Goal: Information Seeking & Learning: Learn about a topic

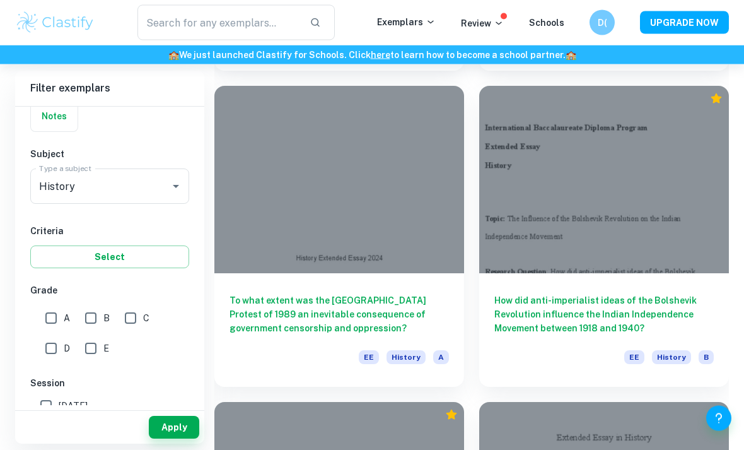
scroll to position [2285, 0]
click at [56, 313] on input "A" at bounding box center [50, 317] width 25 height 25
checkbox input "true"
click at [186, 438] on button "Apply" at bounding box center [174, 426] width 50 height 23
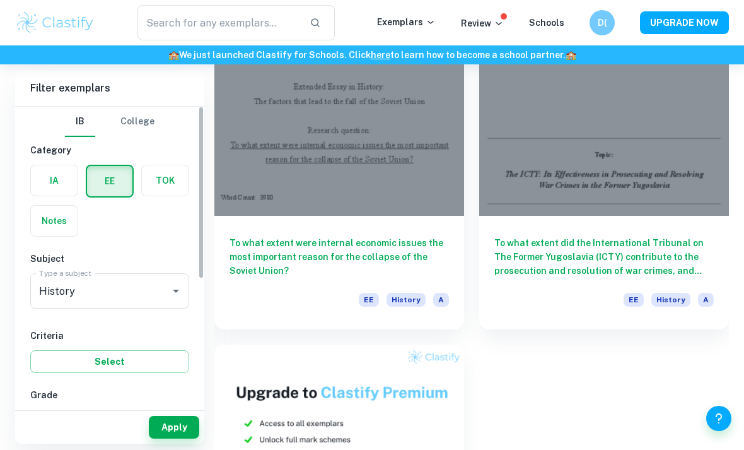
scroll to position [0, 0]
click at [51, 185] on label "button" at bounding box center [54, 180] width 47 height 30
click at [0, 0] on input "radio" at bounding box center [0, 0] width 0 height 0
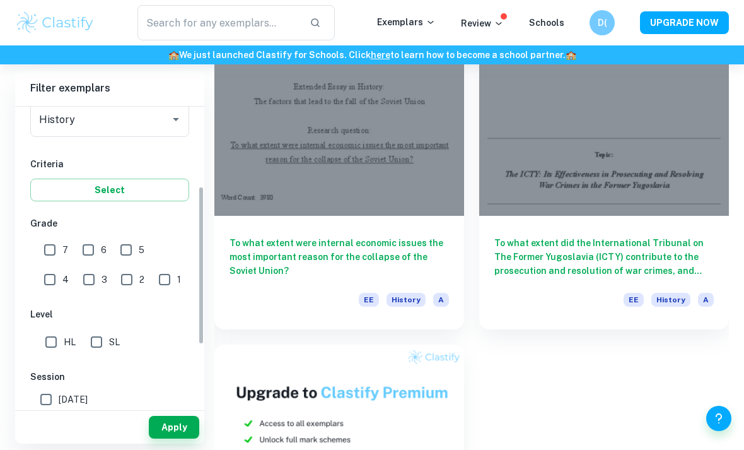
click at [54, 250] on input "7" at bounding box center [49, 249] width 25 height 25
checkbox input "true"
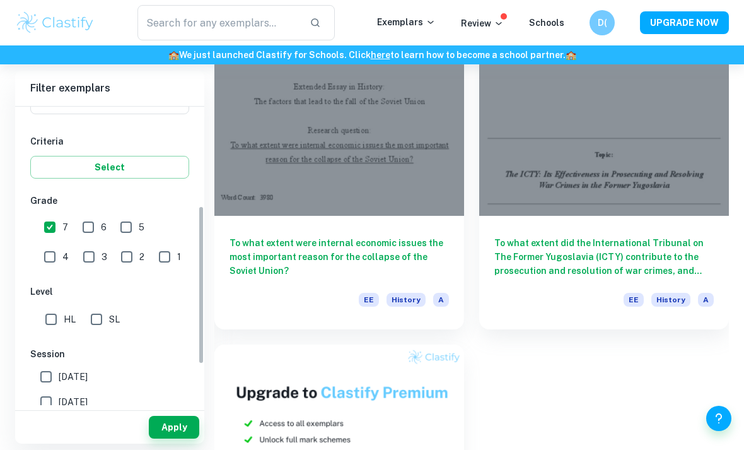
scroll to position [219, 0]
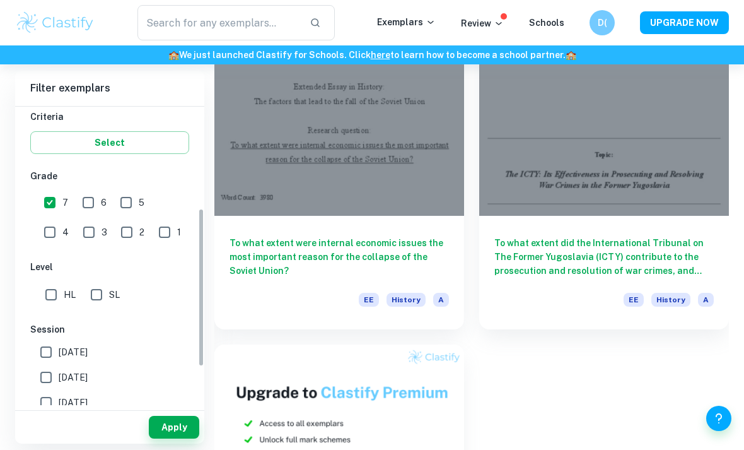
click at [50, 296] on input "HL" at bounding box center [50, 294] width 25 height 25
checkbox input "true"
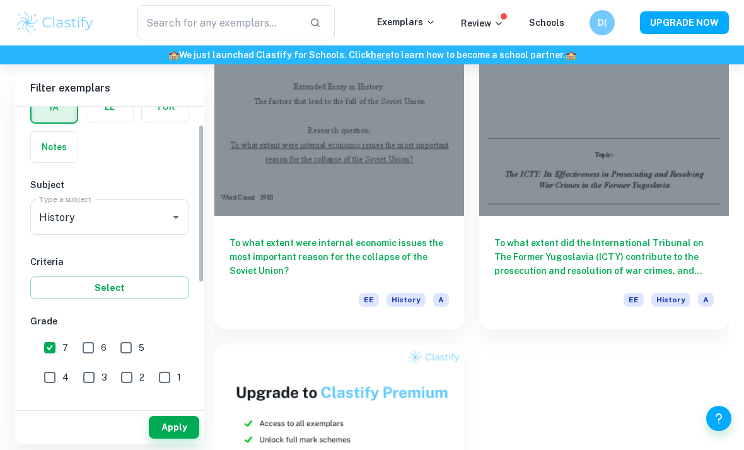
scroll to position [92, 0]
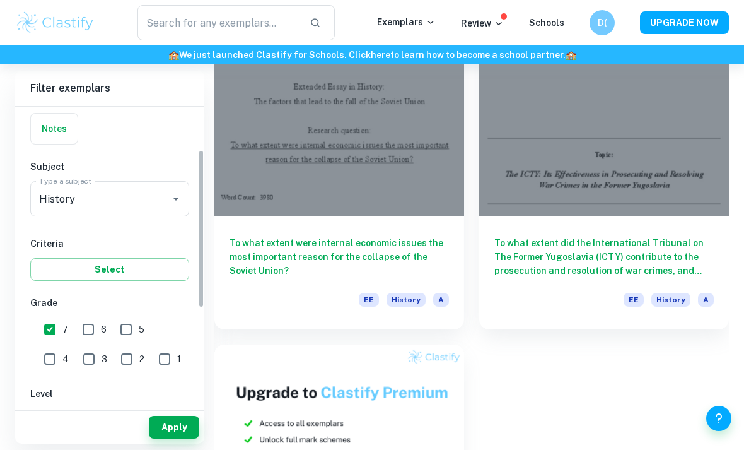
click at [153, 275] on button "Select" at bounding box center [109, 269] width 159 height 23
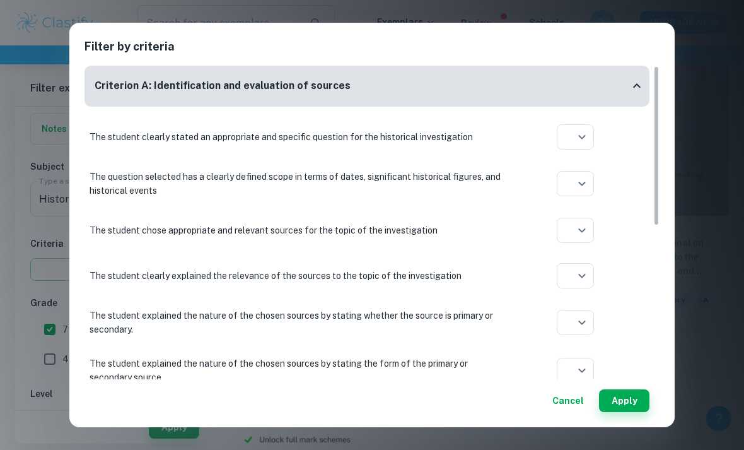
click at [672, 45] on div "Filter by criteria Criterion A: Identification and evaluation of sources The st…" at bounding box center [371, 225] width 605 height 405
click at [581, 394] on button "Cancel" at bounding box center [568, 400] width 42 height 23
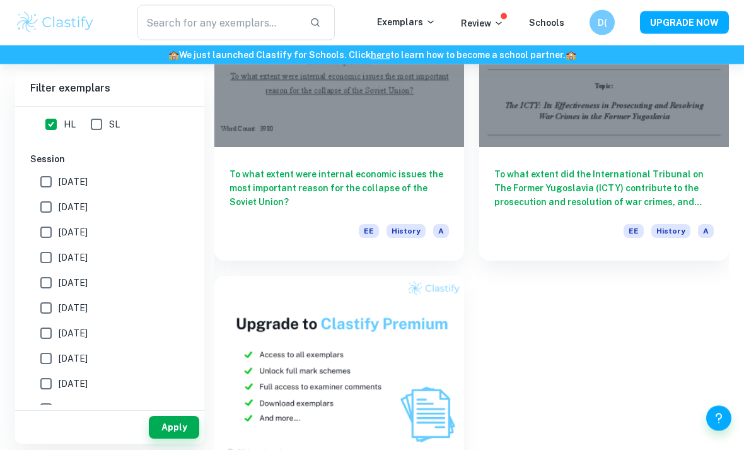
scroll to position [3363, 0]
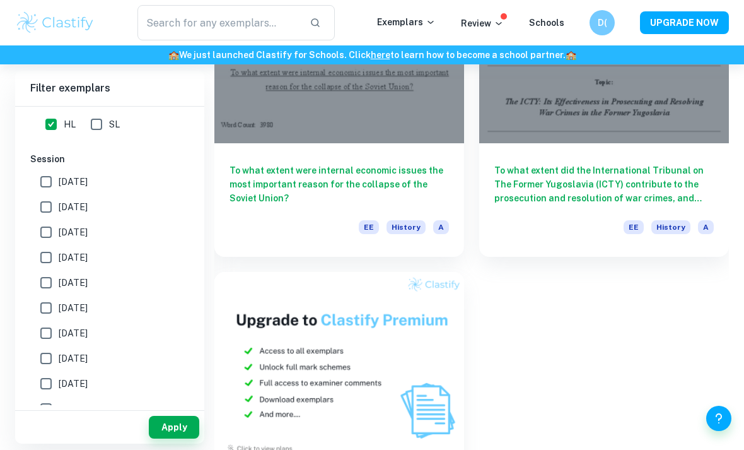
click at [178, 438] on button "Apply" at bounding box center [174, 426] width 50 height 23
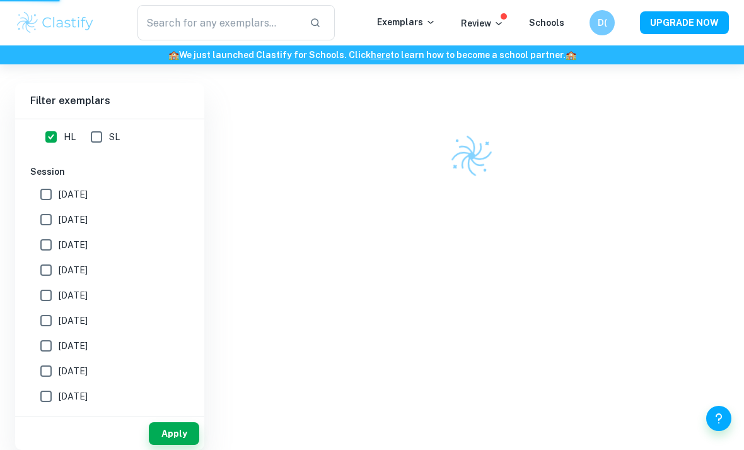
scroll to position [71, 0]
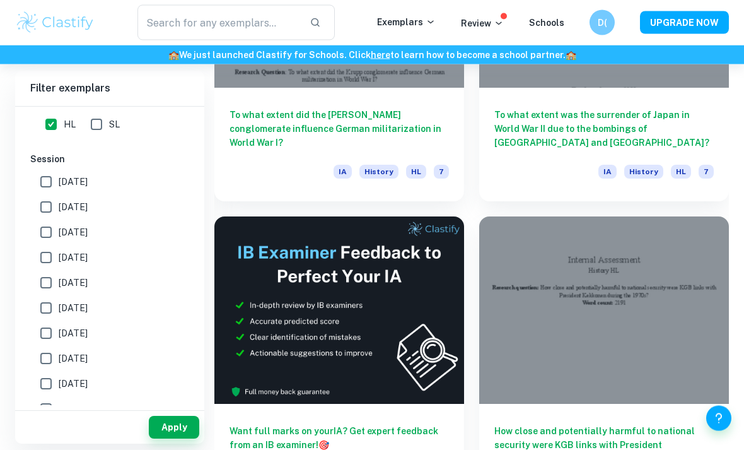
scroll to position [8072, 0]
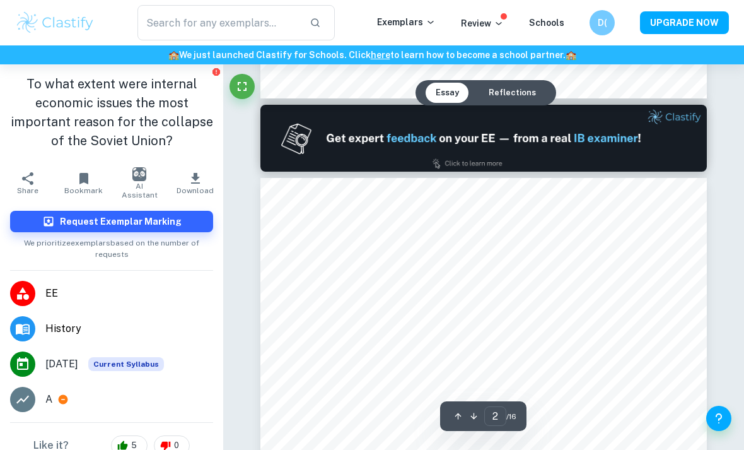
scroll to position [687, 0]
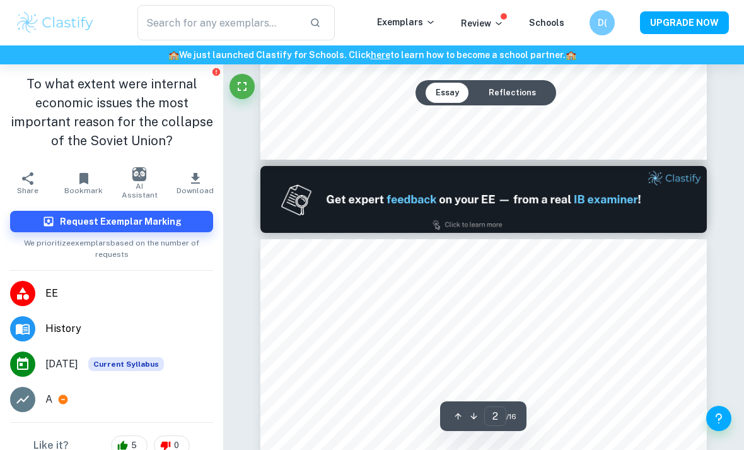
type input "1"
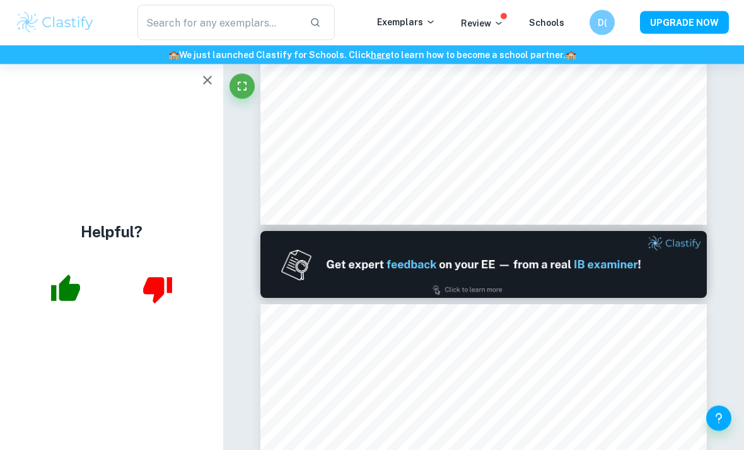
scroll to position [464, 0]
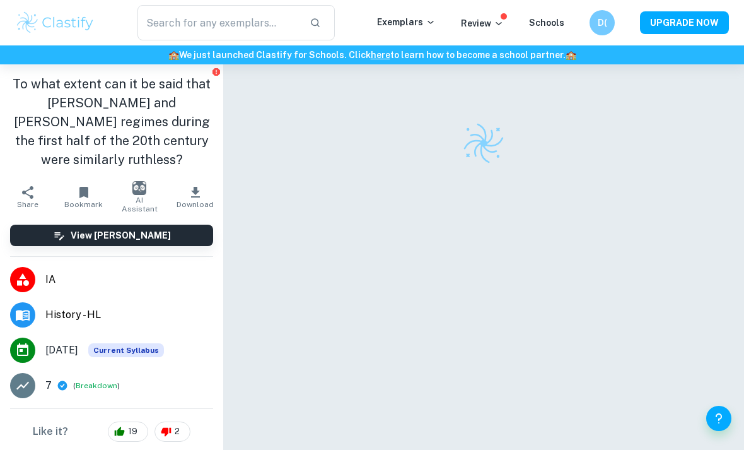
checkbox input "true"
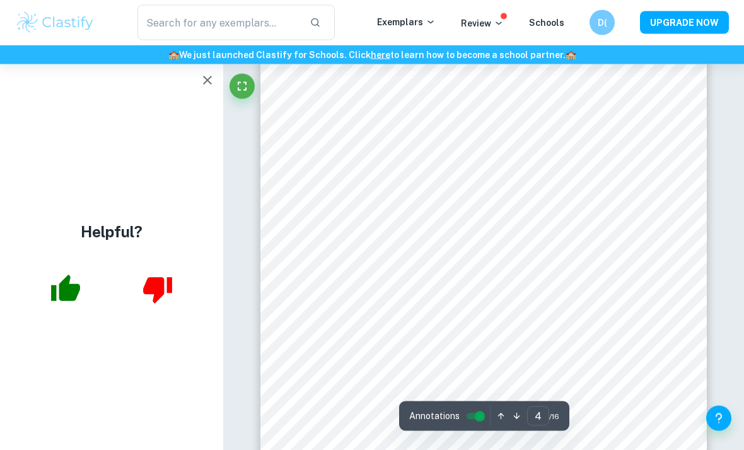
scroll to position [1932, 0]
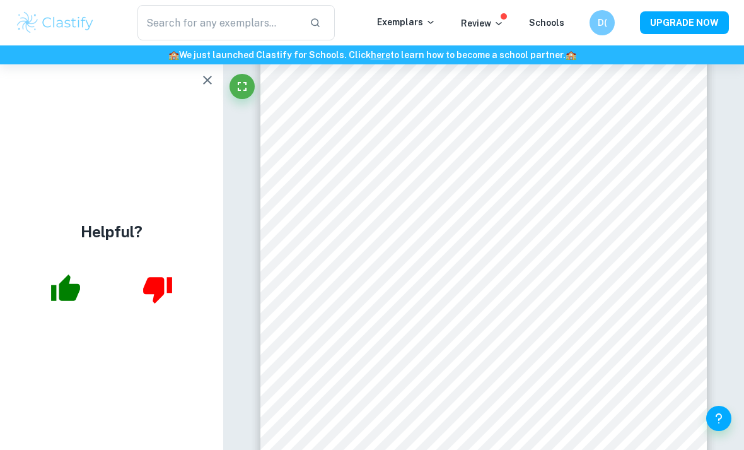
click at [202, 82] on icon "button" at bounding box center [207, 80] width 15 height 15
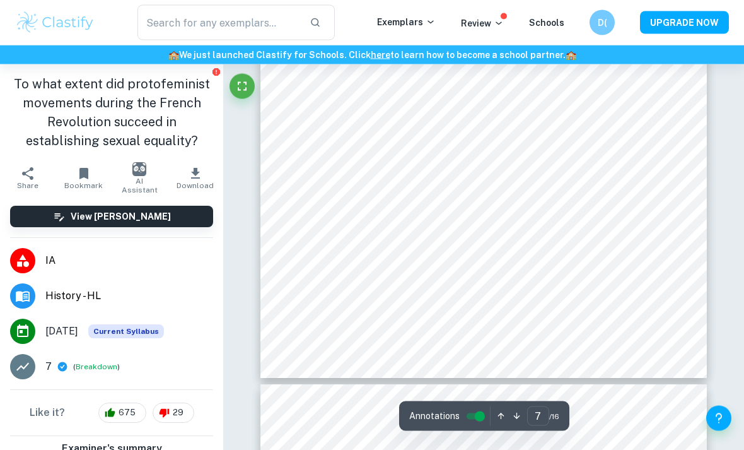
scroll to position [3926, 0]
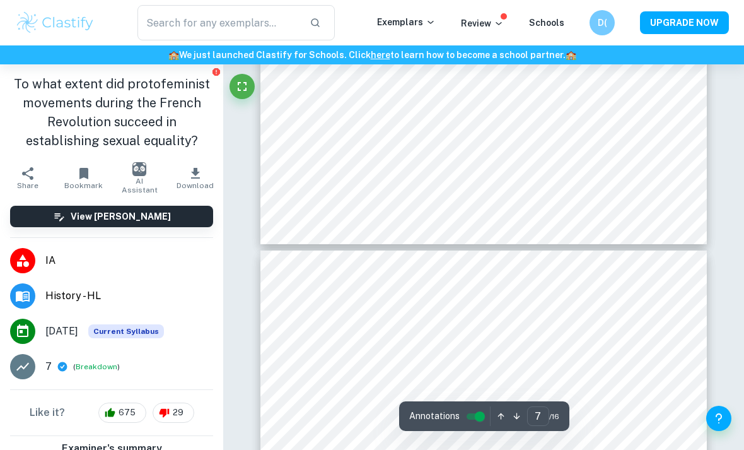
type input "8"
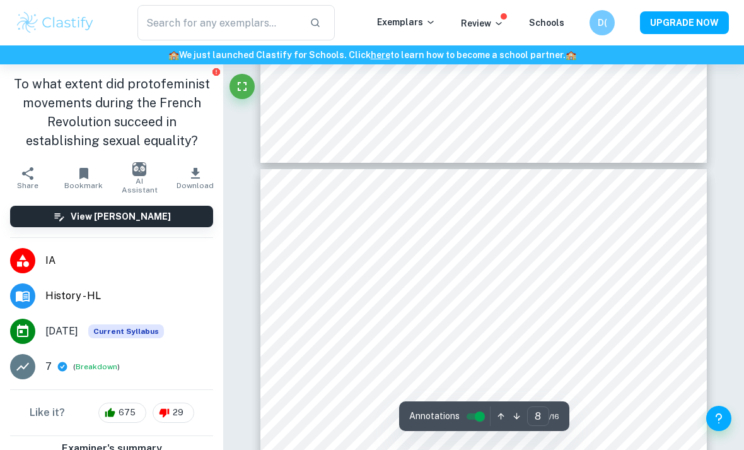
scroll to position [4136, 0]
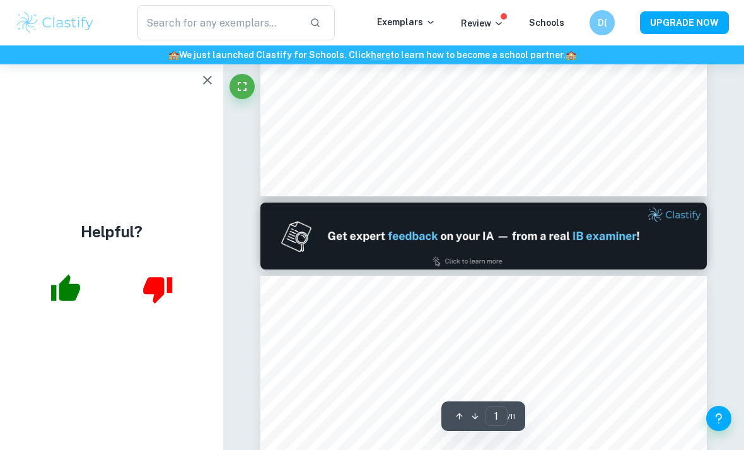
type input "2"
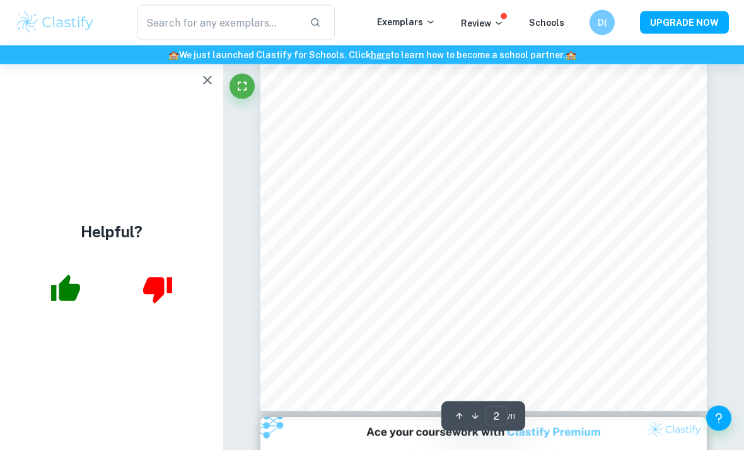
scroll to position [1023, 0]
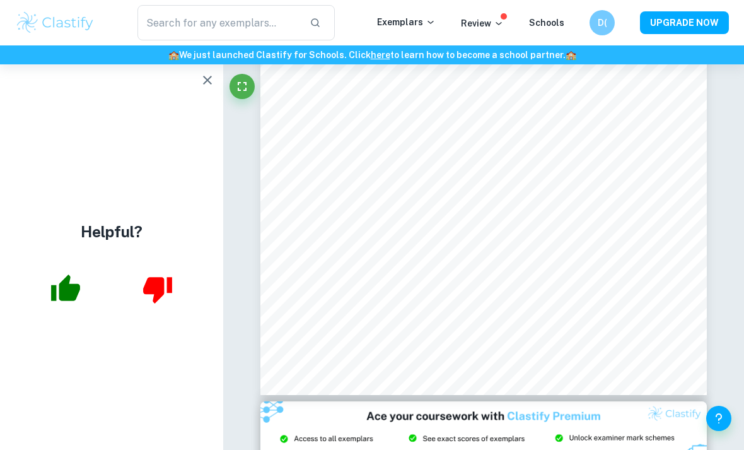
click at [207, 83] on icon "button" at bounding box center [207, 80] width 15 height 15
